Goal: Communication & Community: Share content

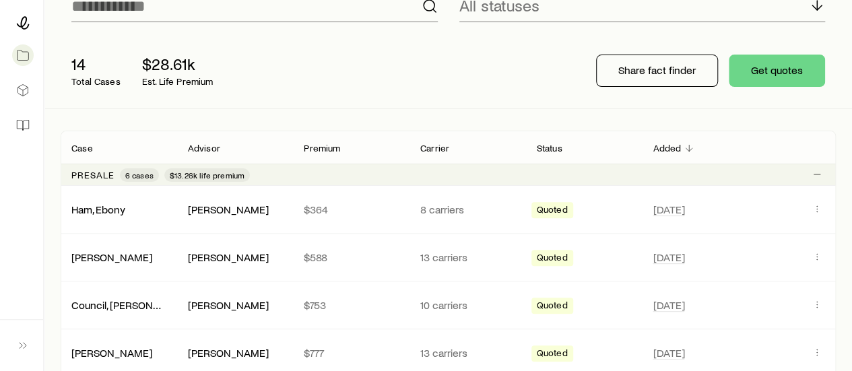
scroll to position [133, 0]
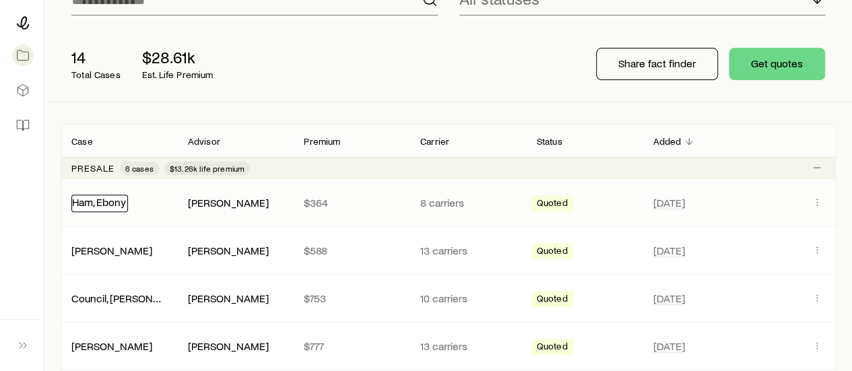
click at [117, 197] on link "Ham, Ebony" at bounding box center [99, 201] width 54 height 13
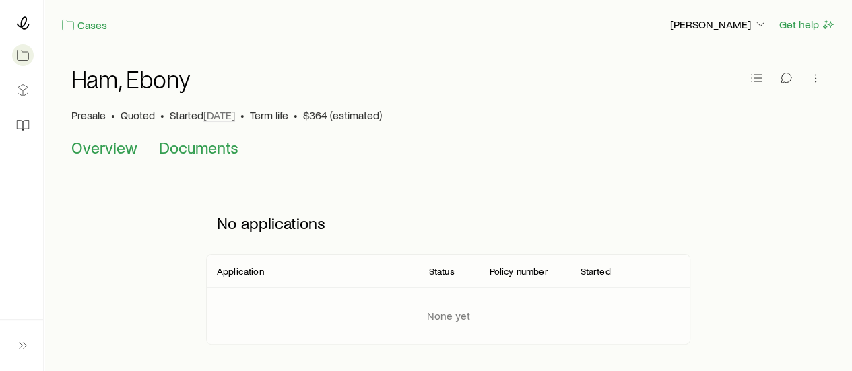
click at [195, 146] on span "Documents" at bounding box center [198, 147] width 79 height 19
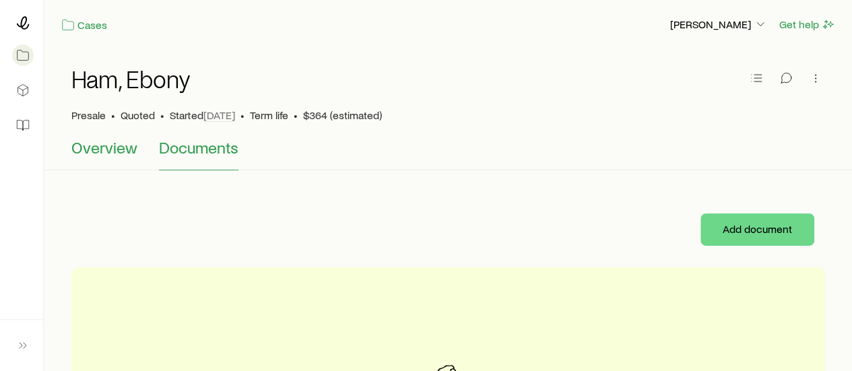
click at [119, 146] on span "Overview" at bounding box center [104, 147] width 66 height 19
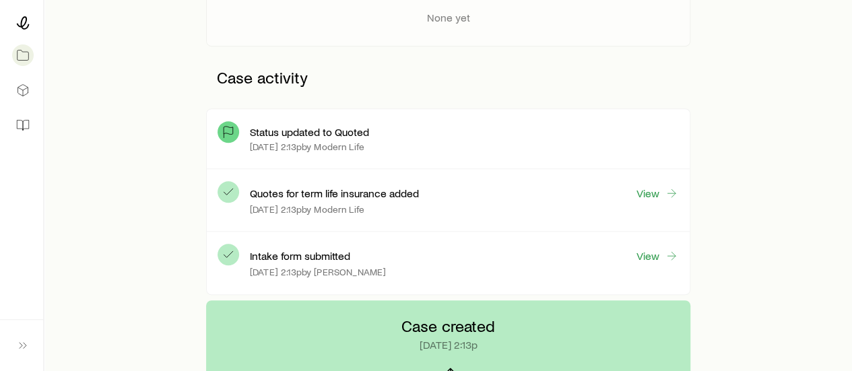
scroll to position [296, 0]
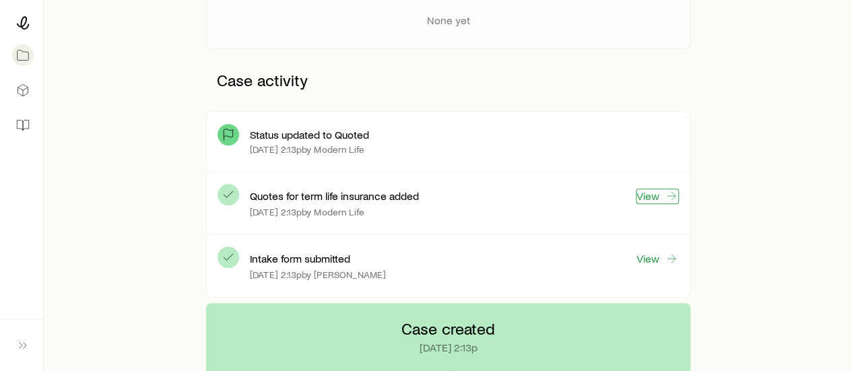
click at [660, 199] on link "View" at bounding box center [657, 196] width 43 height 15
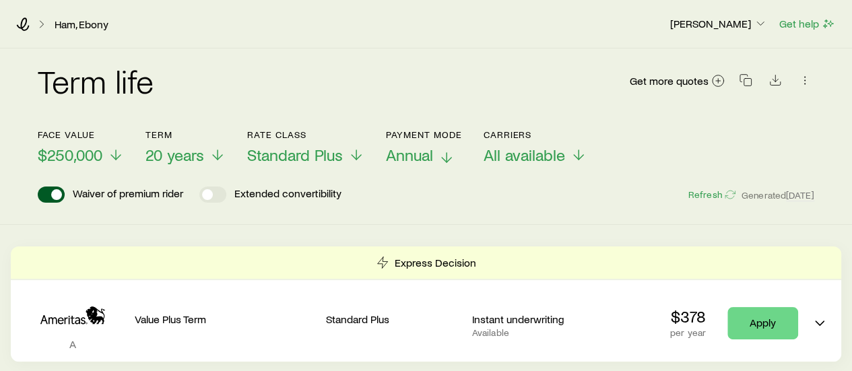
click at [447, 156] on icon at bounding box center [447, 158] width 16 height 16
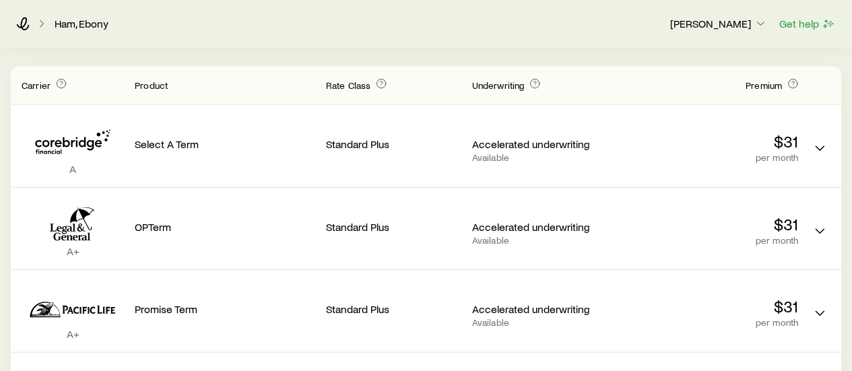
scroll to position [350, 0]
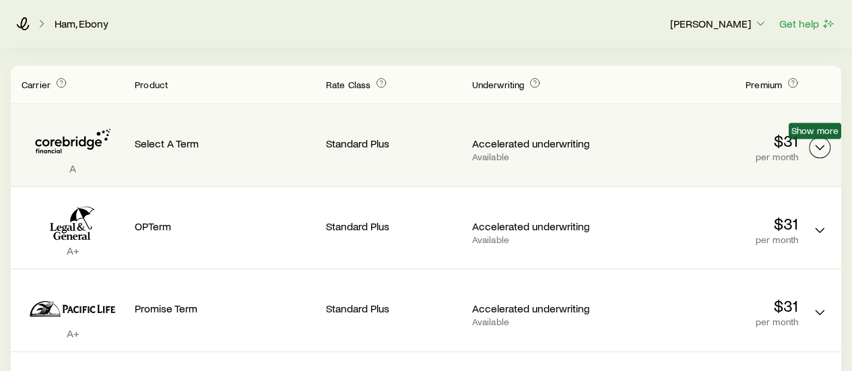
click at [816, 143] on icon "Term quotes" at bounding box center [820, 147] width 16 height 16
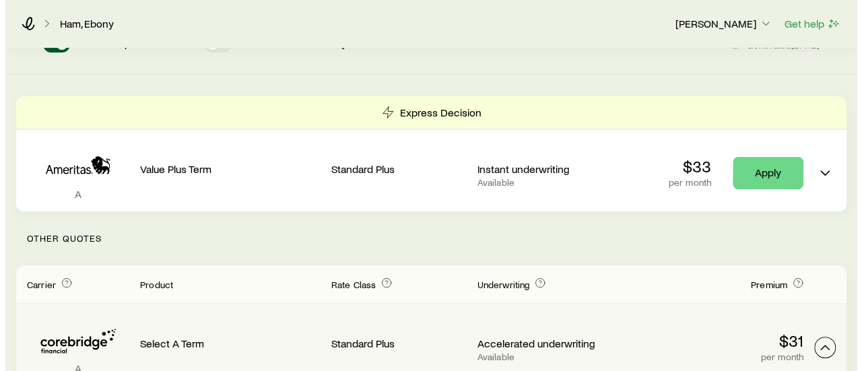
scroll to position [0, 0]
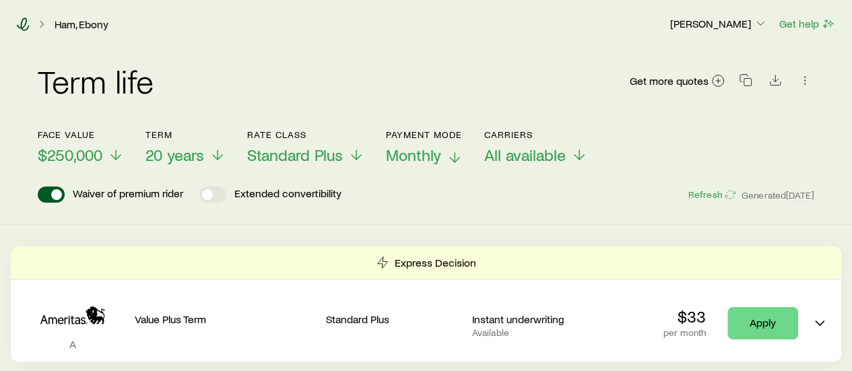
click at [21, 23] on icon at bounding box center [23, 24] width 13 height 13
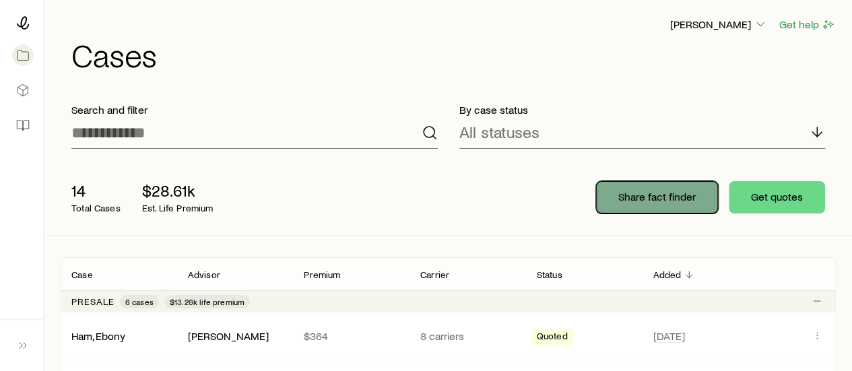
click at [640, 202] on p "Share fact finder" at bounding box center [656, 196] width 77 height 13
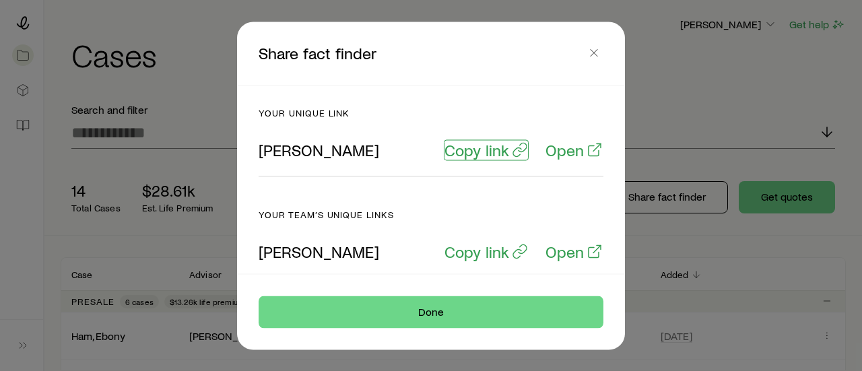
click at [484, 152] on p "Copy link" at bounding box center [477, 149] width 65 height 19
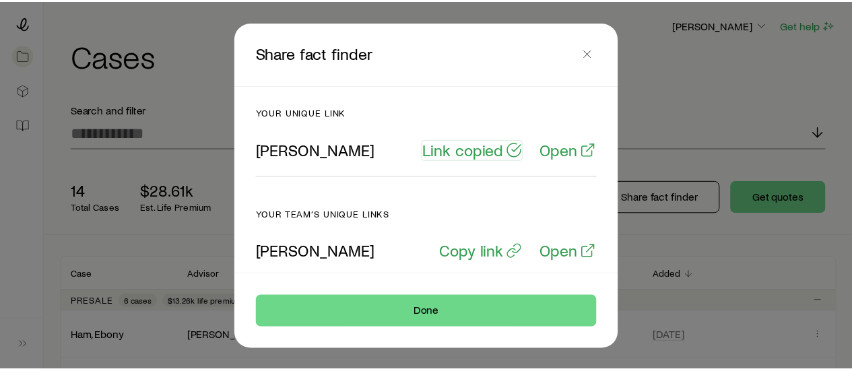
scroll to position [81, 0]
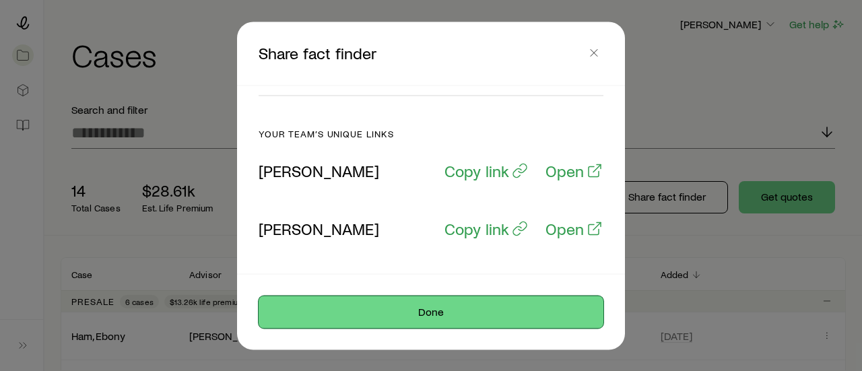
click at [427, 317] on button "Done" at bounding box center [431, 312] width 345 height 32
